Goal: Task Accomplishment & Management: Complete application form

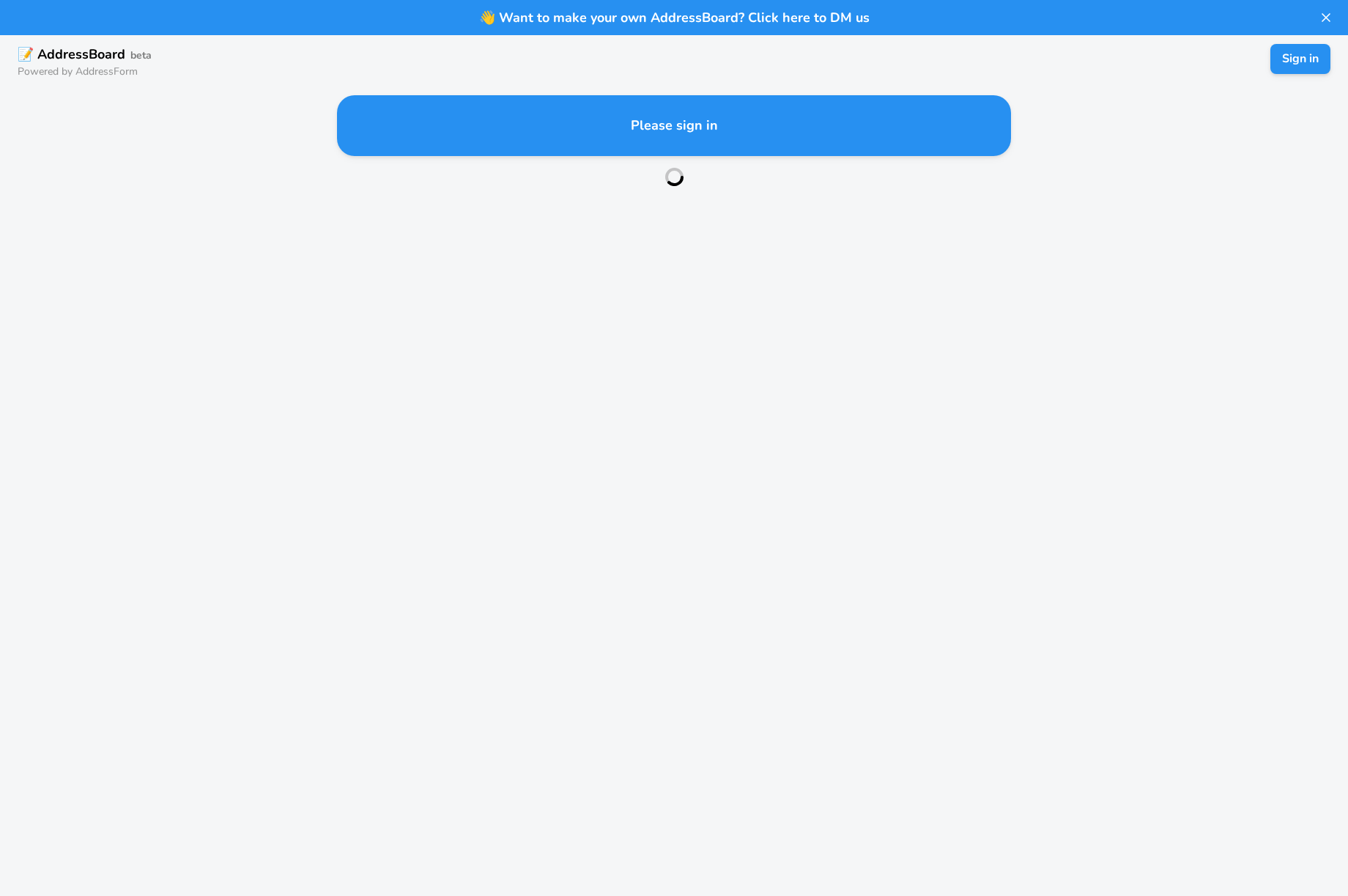
click at [682, 127] on h1 "Please sign in" at bounding box center [674, 126] width 87 height 14
click at [1289, 57] on button "Sign in" at bounding box center [1300, 58] width 66 height 33
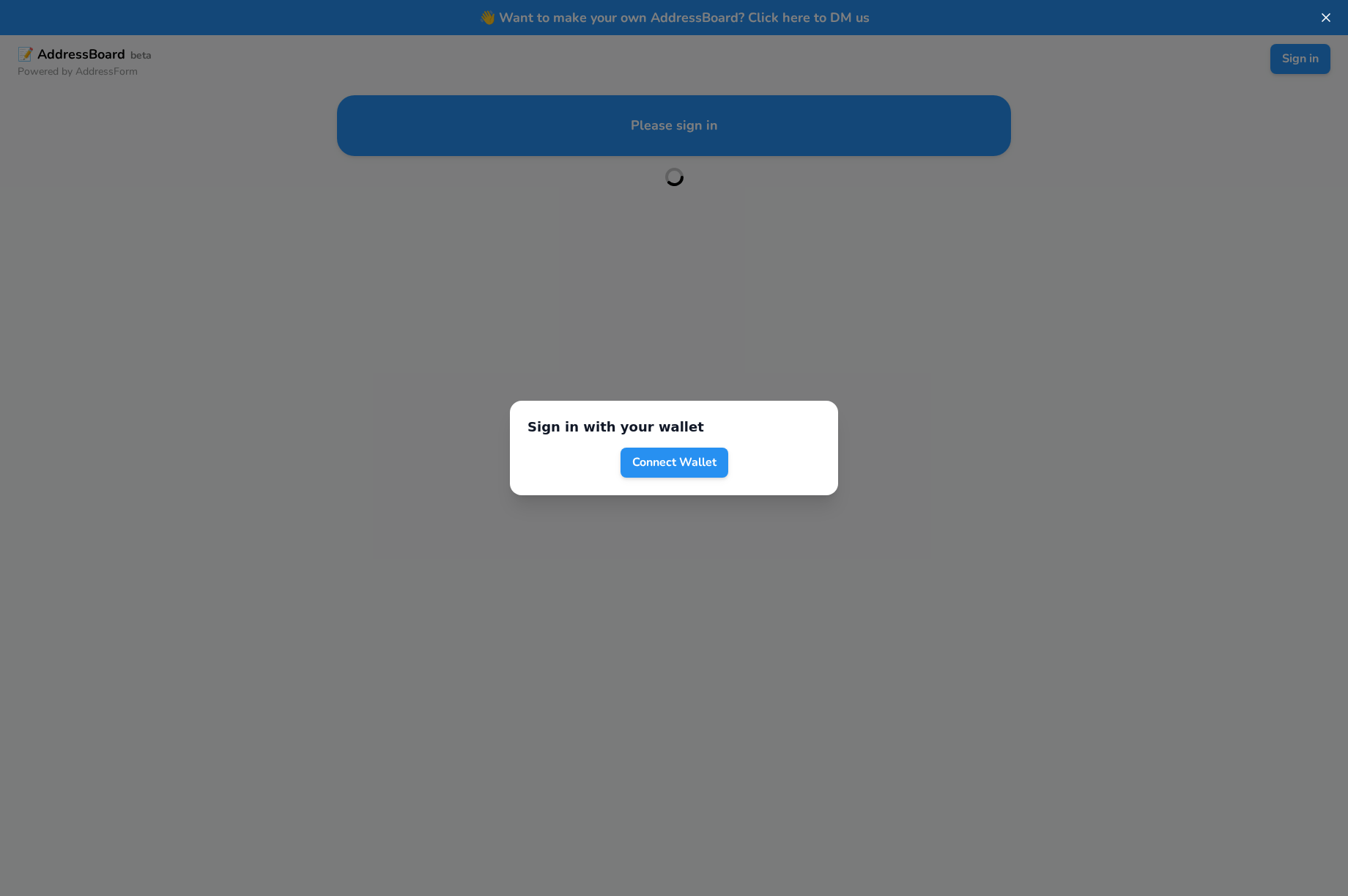
click at [251, 282] on div "Sign in with your wallet Connect Wallet" at bounding box center [674, 448] width 1348 height 896
